Goal: Task Accomplishment & Management: Use online tool/utility

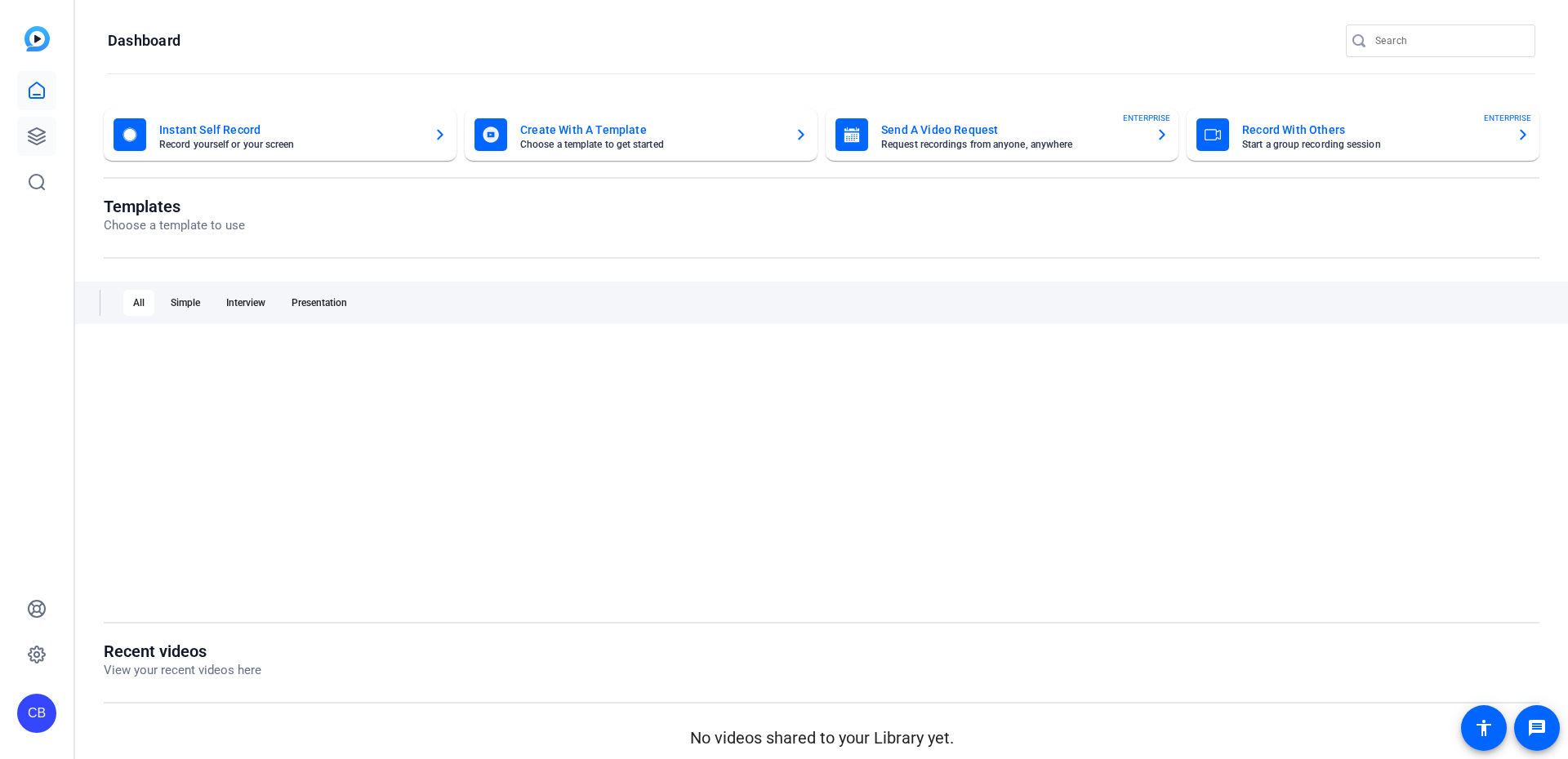
click at [45, 131] on icon at bounding box center [37, 137] width 19 height 19
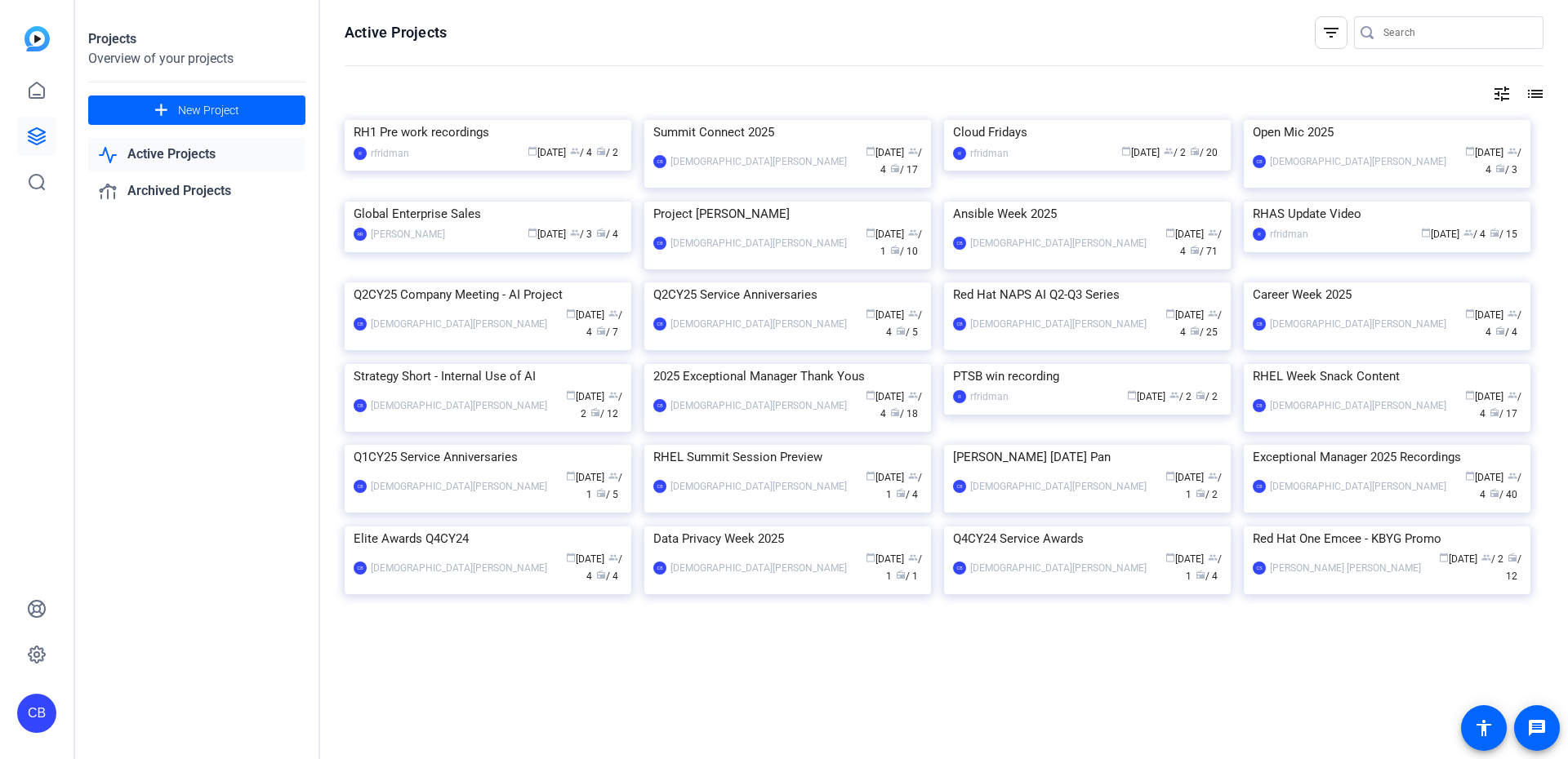
click at [763, 120] on img at bounding box center [787, 120] width 287 height 0
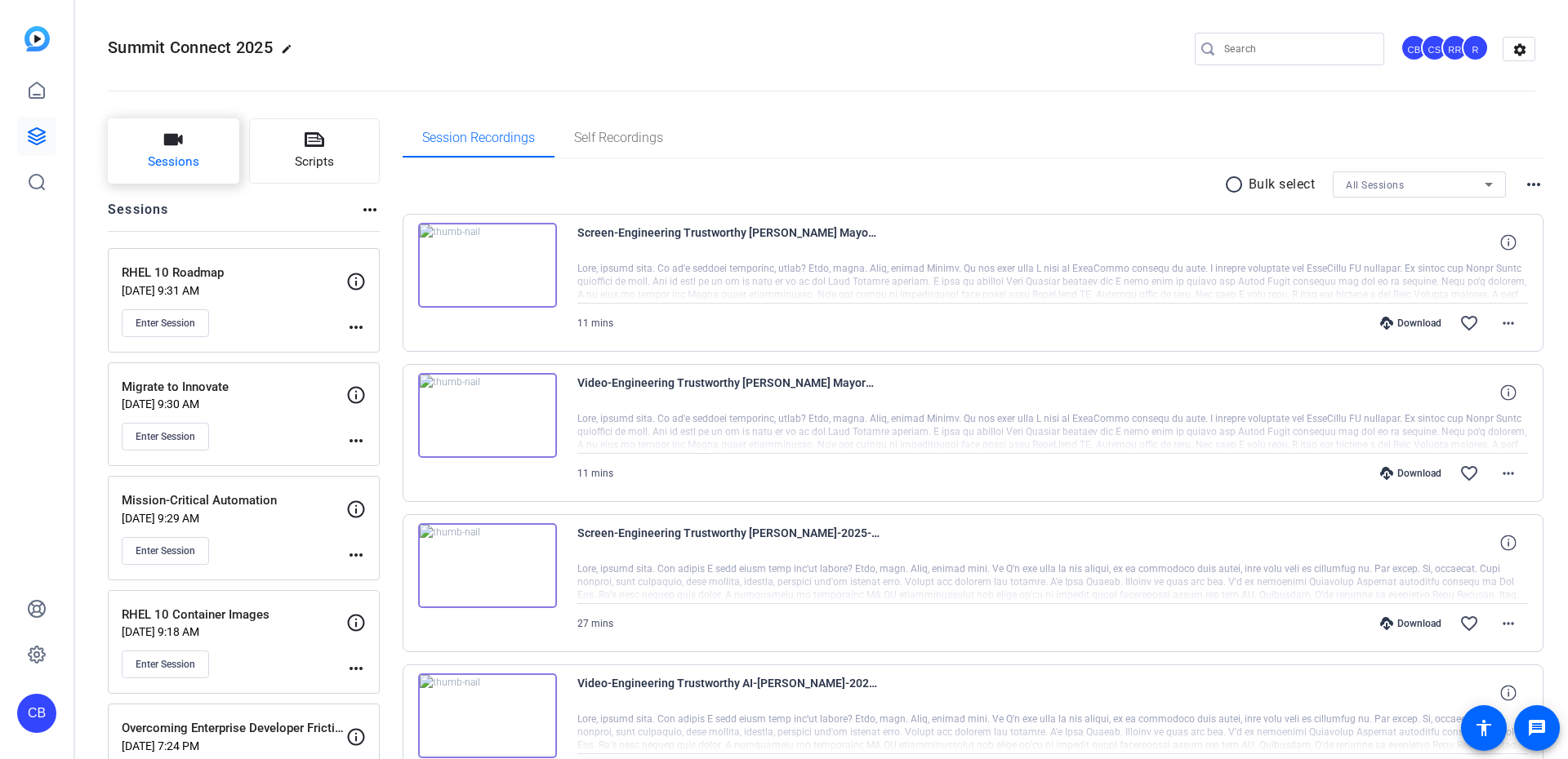
click at [138, 132] on button "Sessions" at bounding box center [173, 150] width 132 height 65
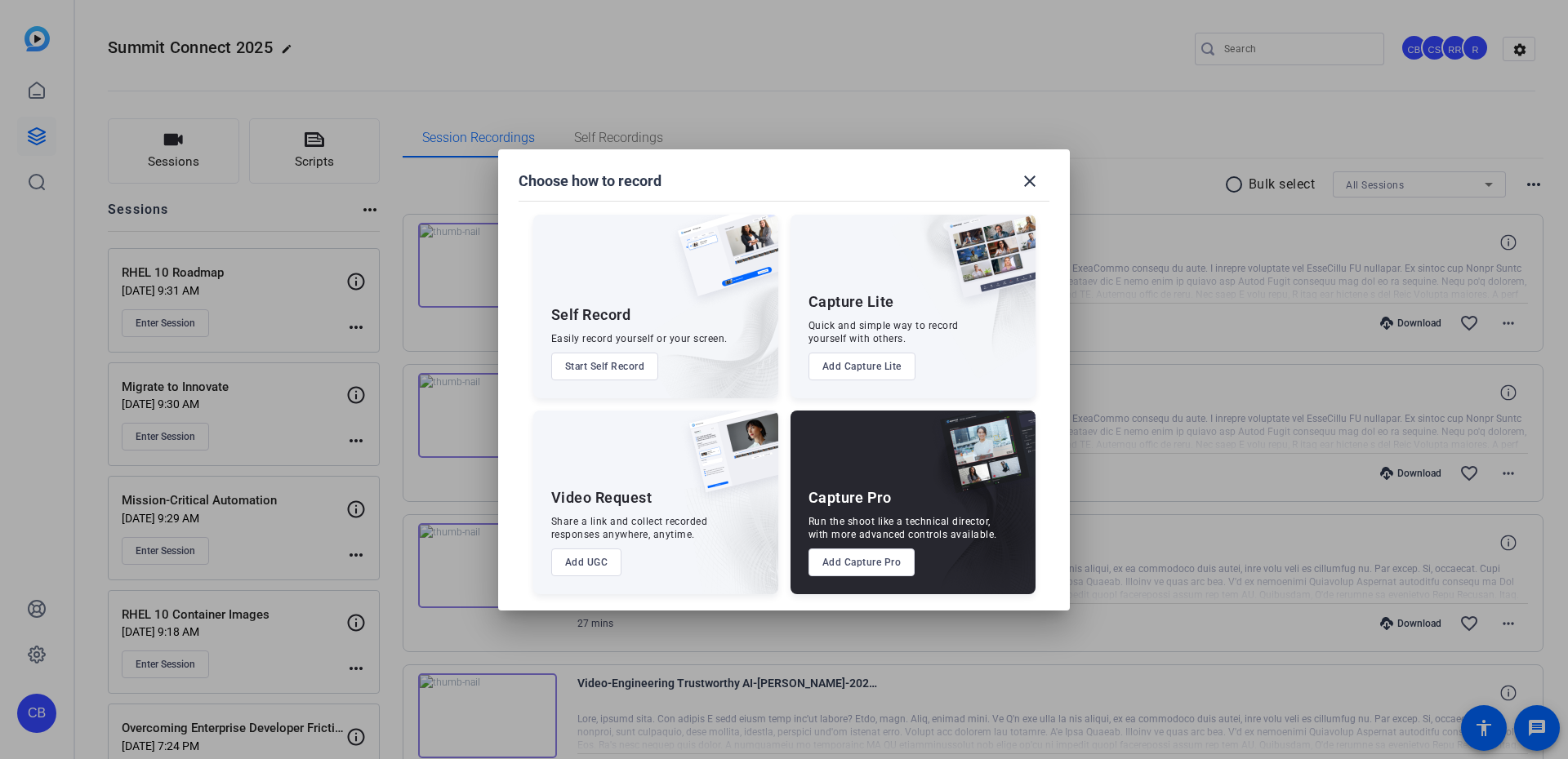
click at [898, 560] on button "Add Capture Pro" at bounding box center [862, 562] width 107 height 28
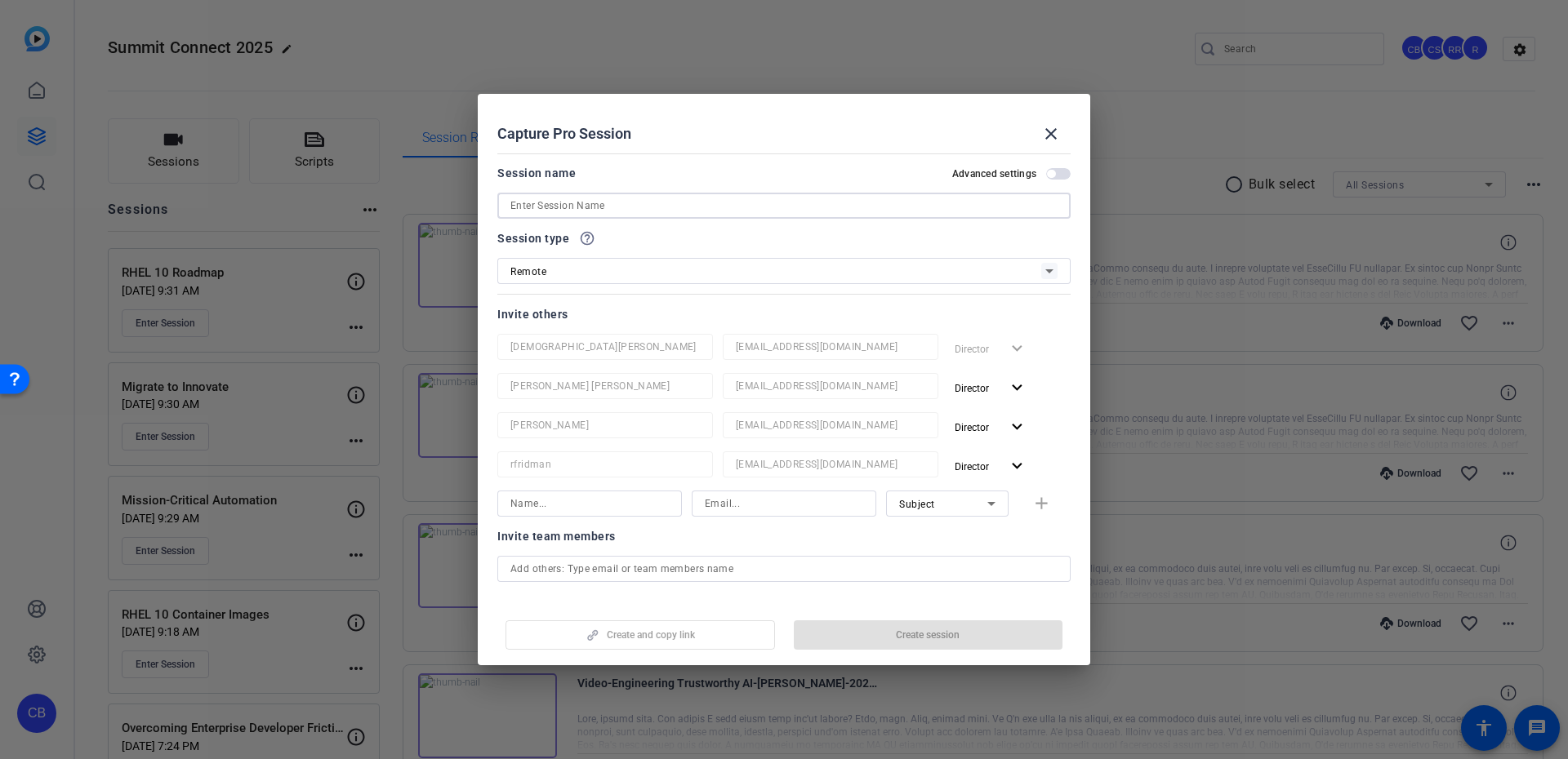
click at [674, 202] on input at bounding box center [784, 205] width 547 height 19
paste input "Accelerate Your Cloud Journey"
type input "Accelerate Your Cloud Journey"
click at [908, 643] on span "button" at bounding box center [929, 635] width 269 height 39
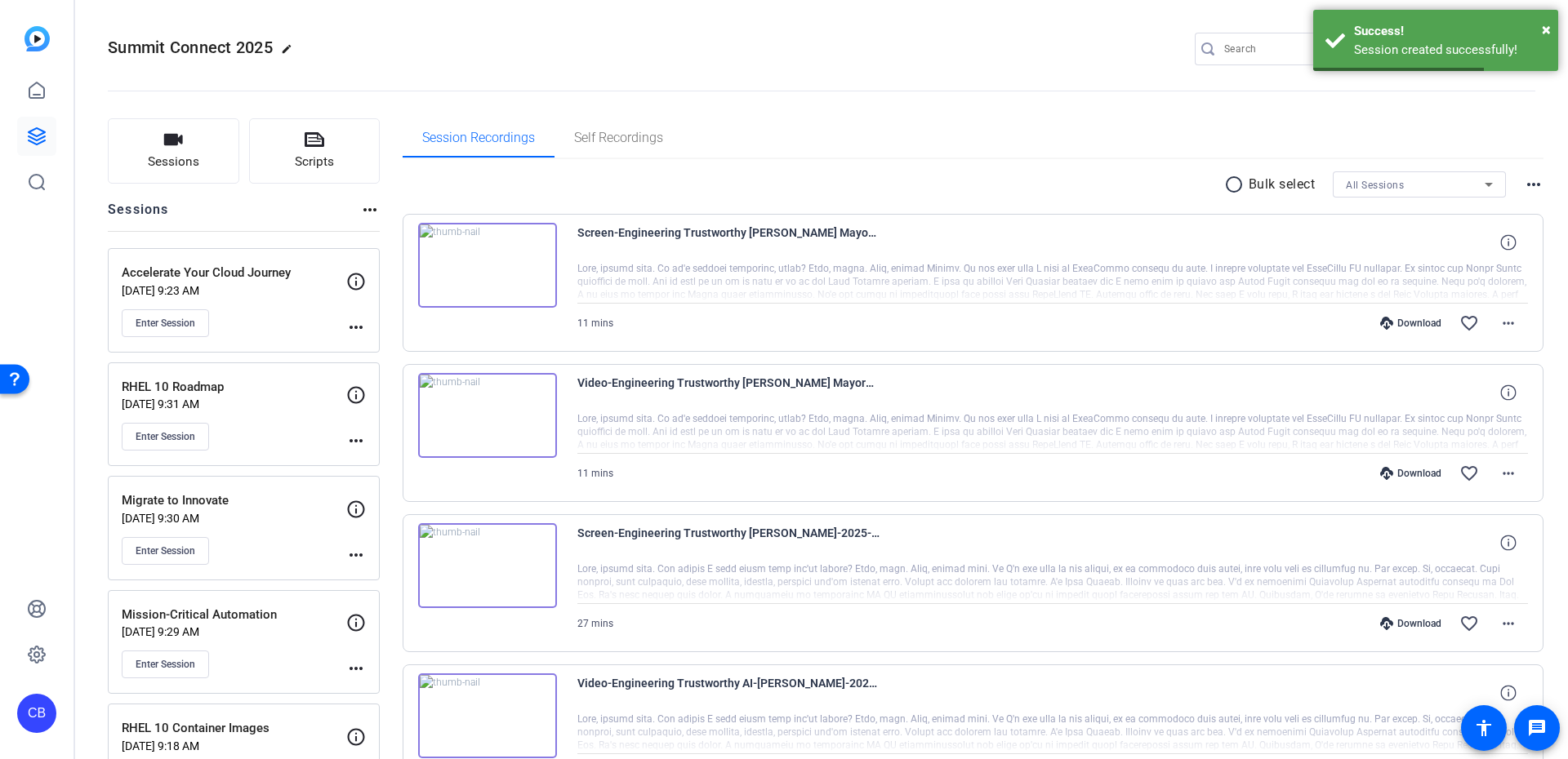
click at [350, 330] on mat-icon "more_horiz" at bounding box center [355, 327] width 19 height 19
click at [373, 346] on span "Edit Session" at bounding box center [396, 350] width 75 height 19
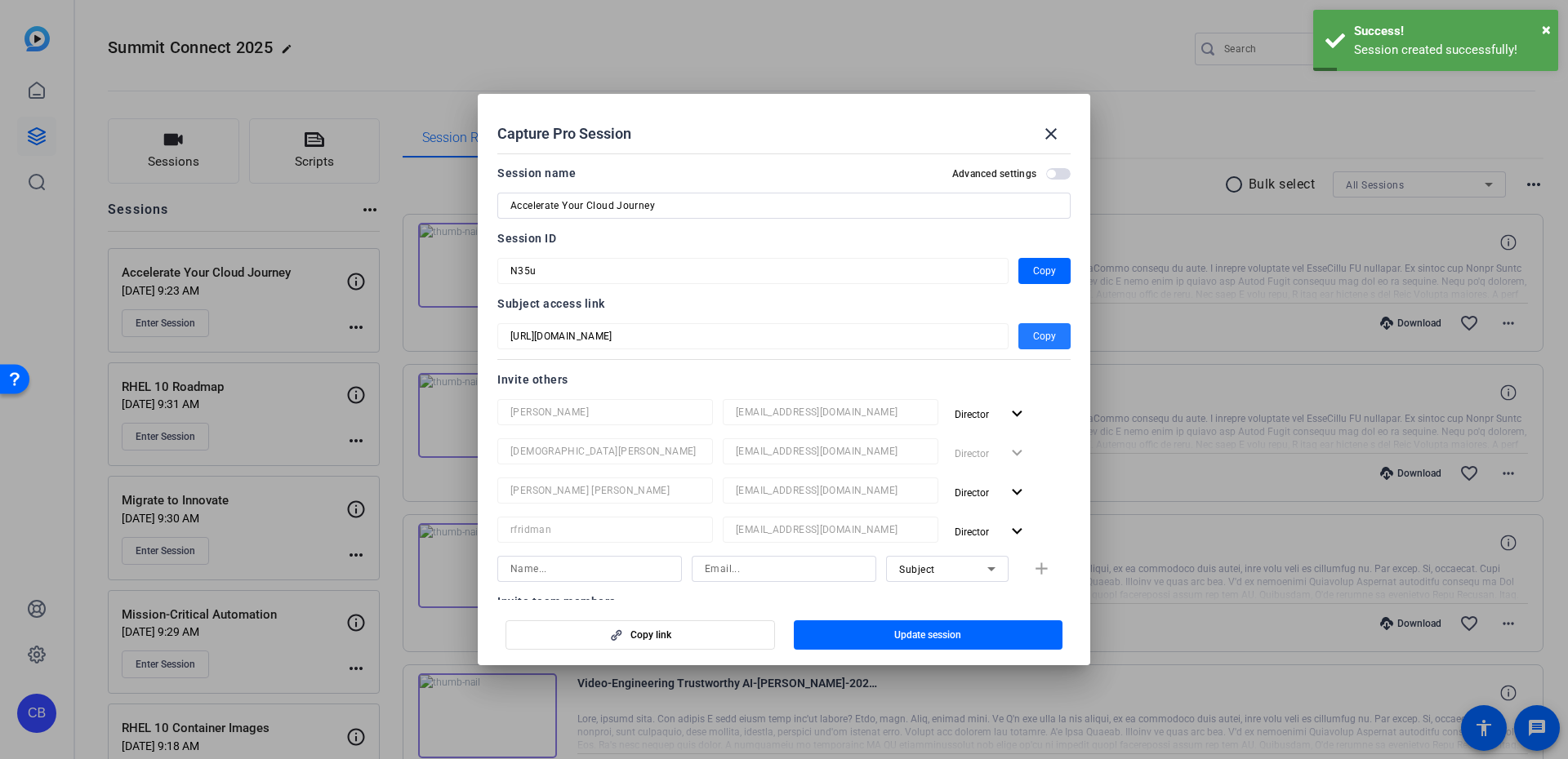
click at [1034, 334] on span "Copy" at bounding box center [1045, 336] width 23 height 19
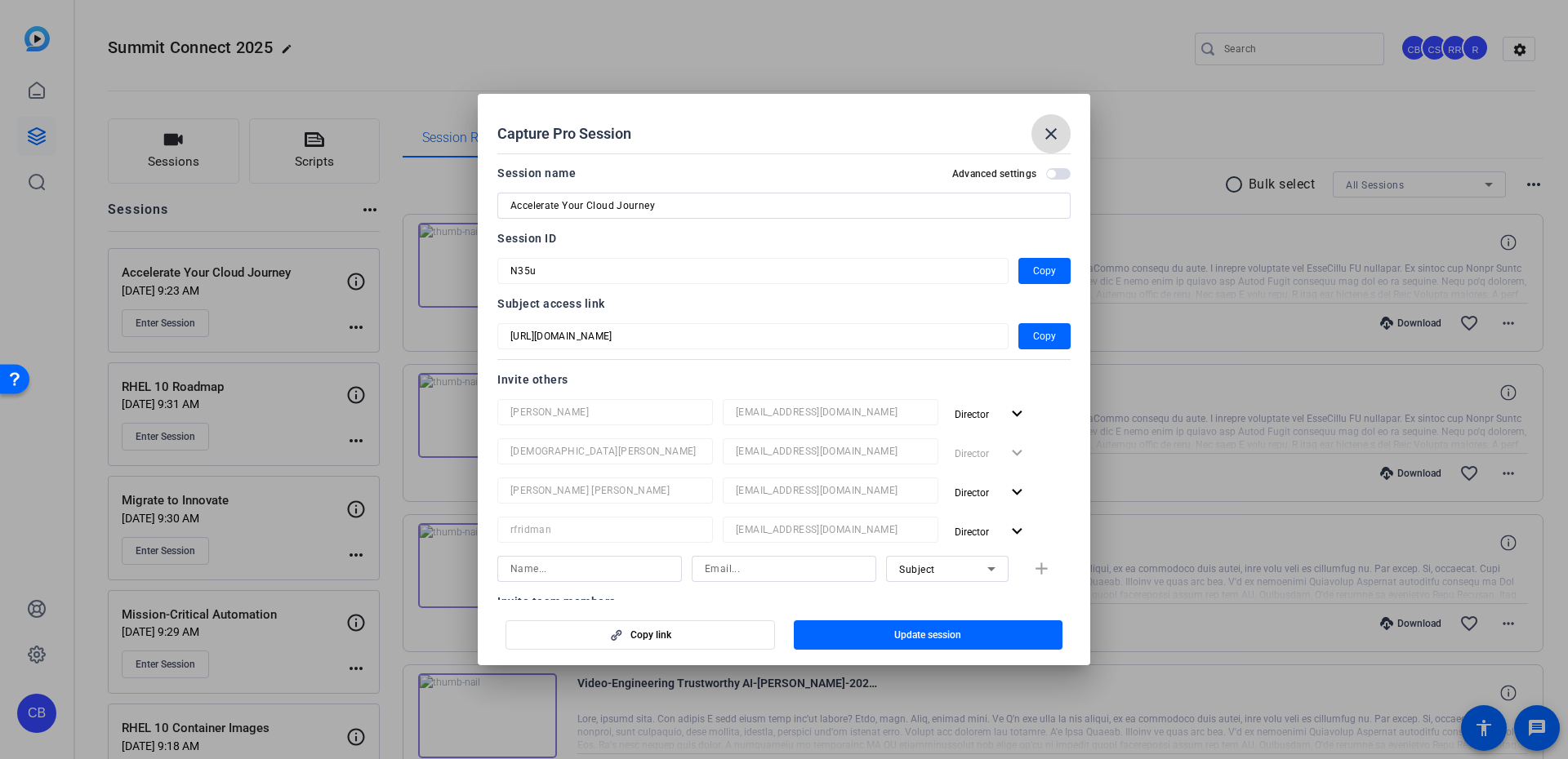
click at [1038, 133] on span at bounding box center [1051, 134] width 39 height 39
